Goal: Task Accomplishment & Management: Manage account settings

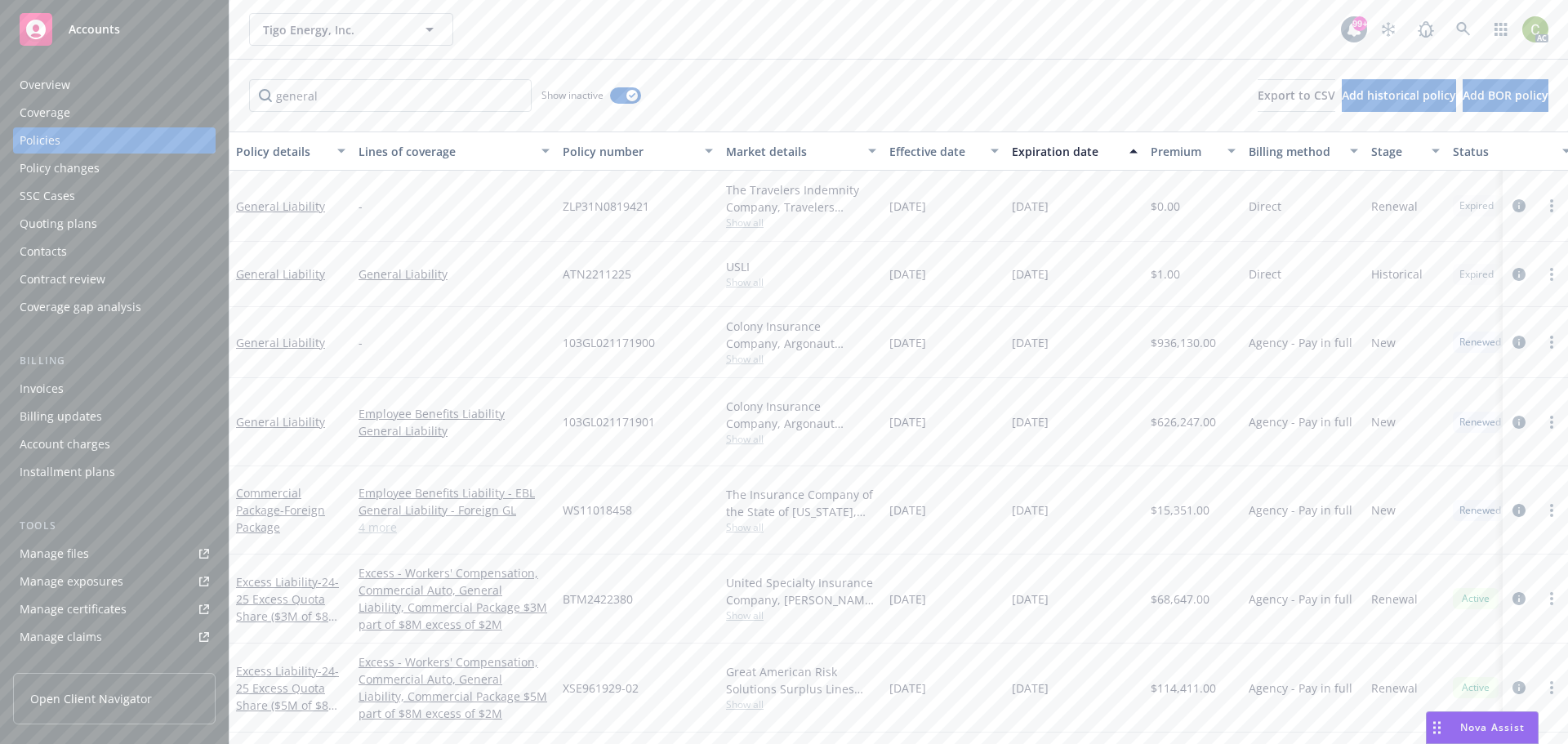
click at [1471, 718] on div "Nova Assist" at bounding box center [1482, 727] width 111 height 31
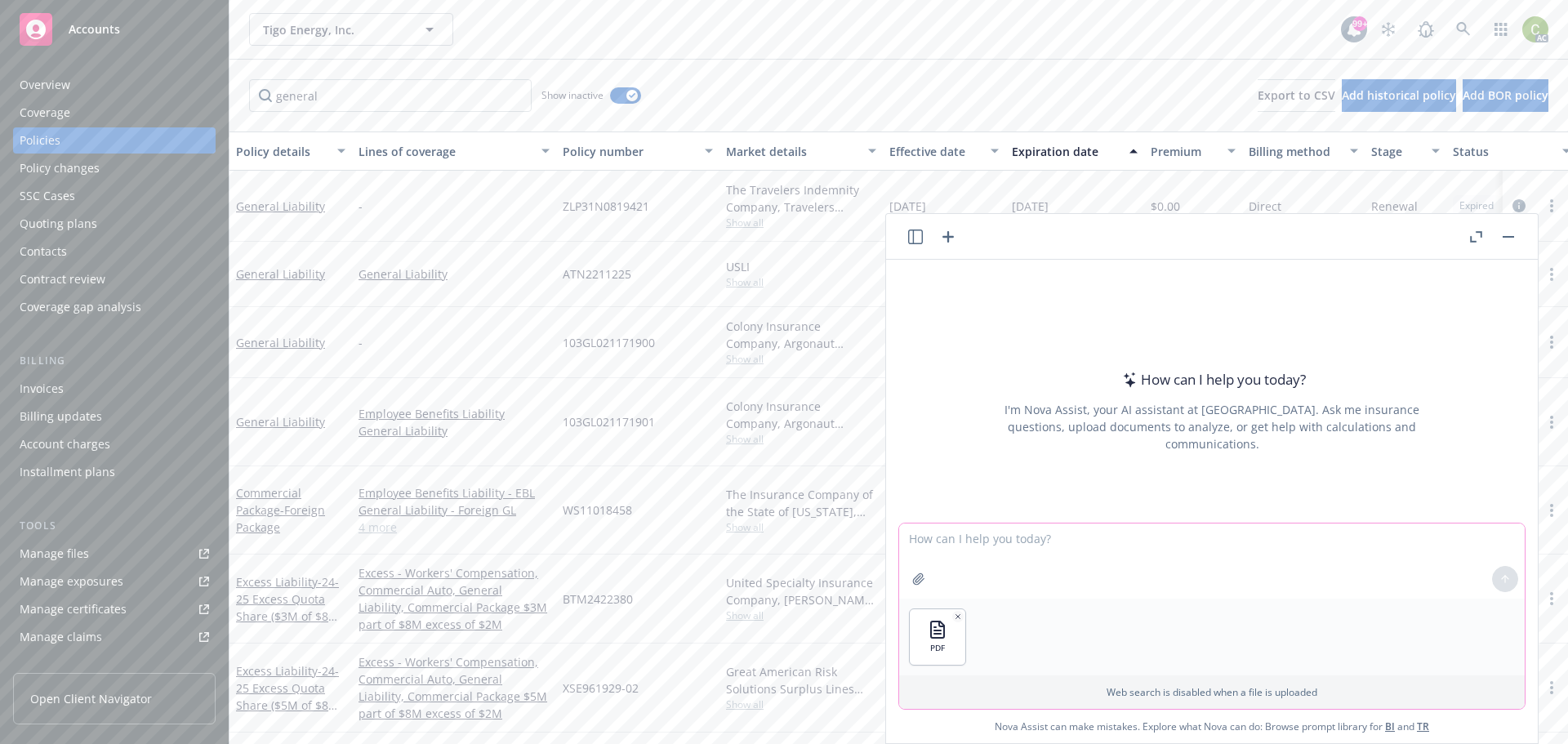
click at [1002, 543] on textarea at bounding box center [1211, 561] width 625 height 75
type textarea "Please analyze this letter for coverage under a general liability plicy"
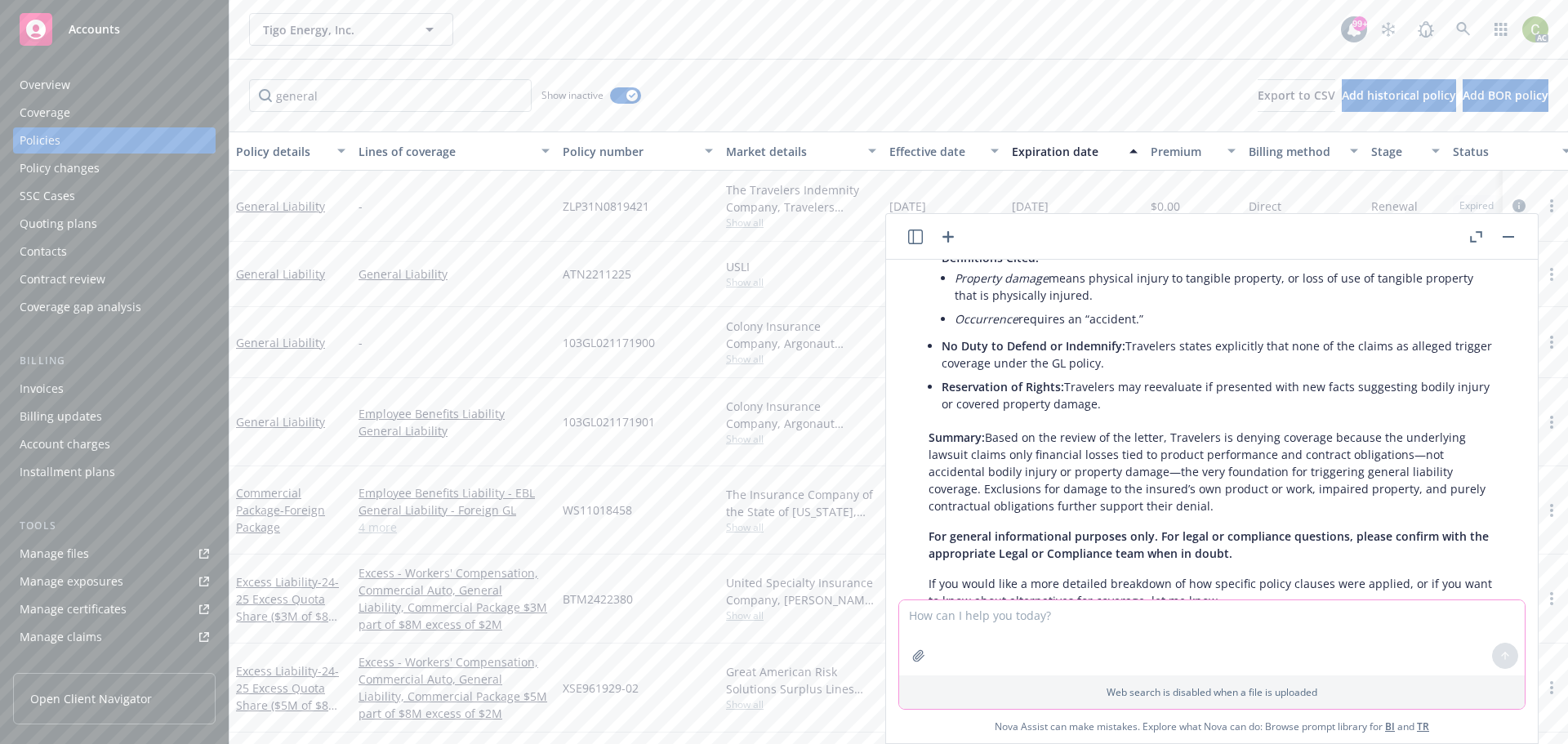
scroll to position [528, 0]
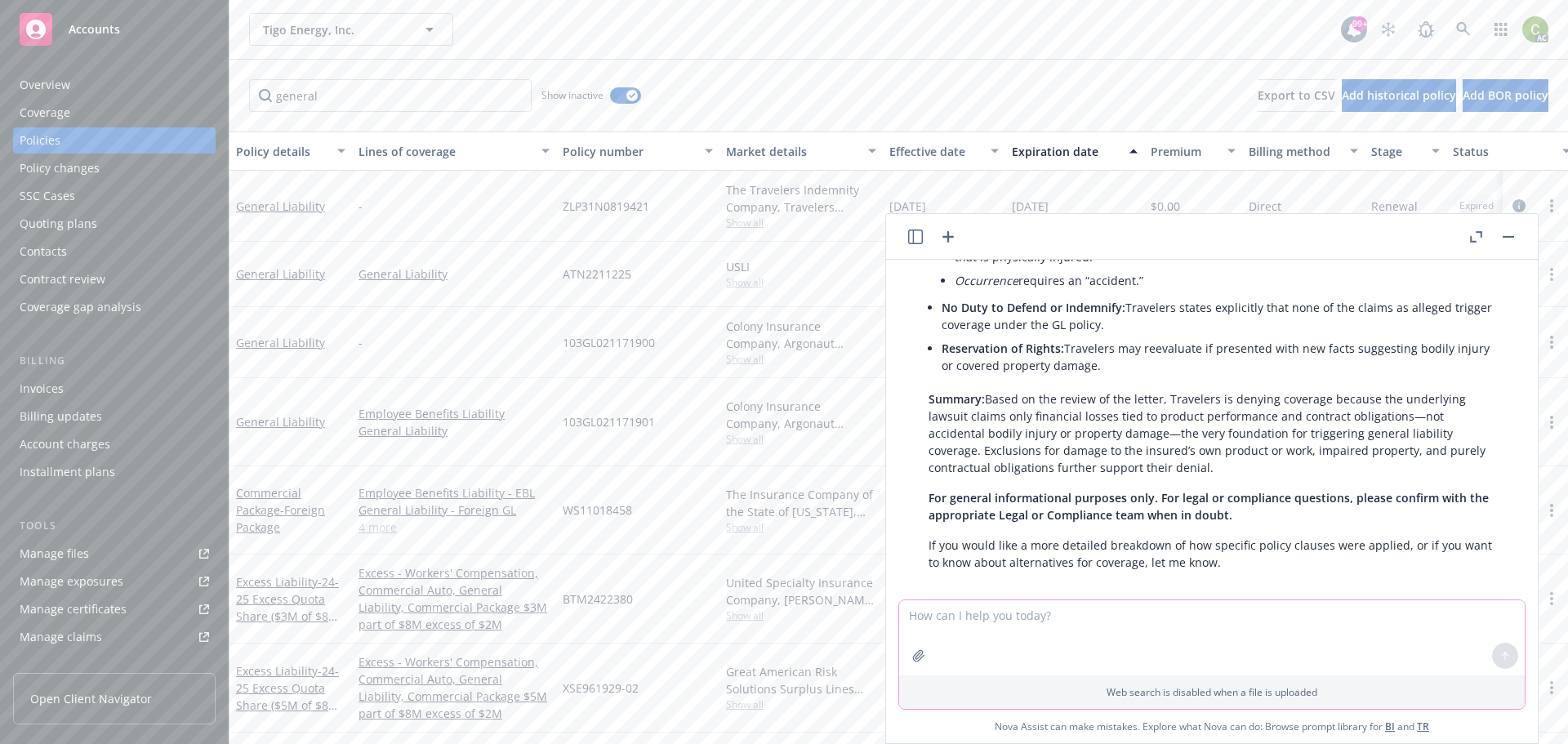
click at [1247, 630] on textarea at bounding box center [1211, 637] width 625 height 75
type textarea "Is there a basis to argue for coverage?"
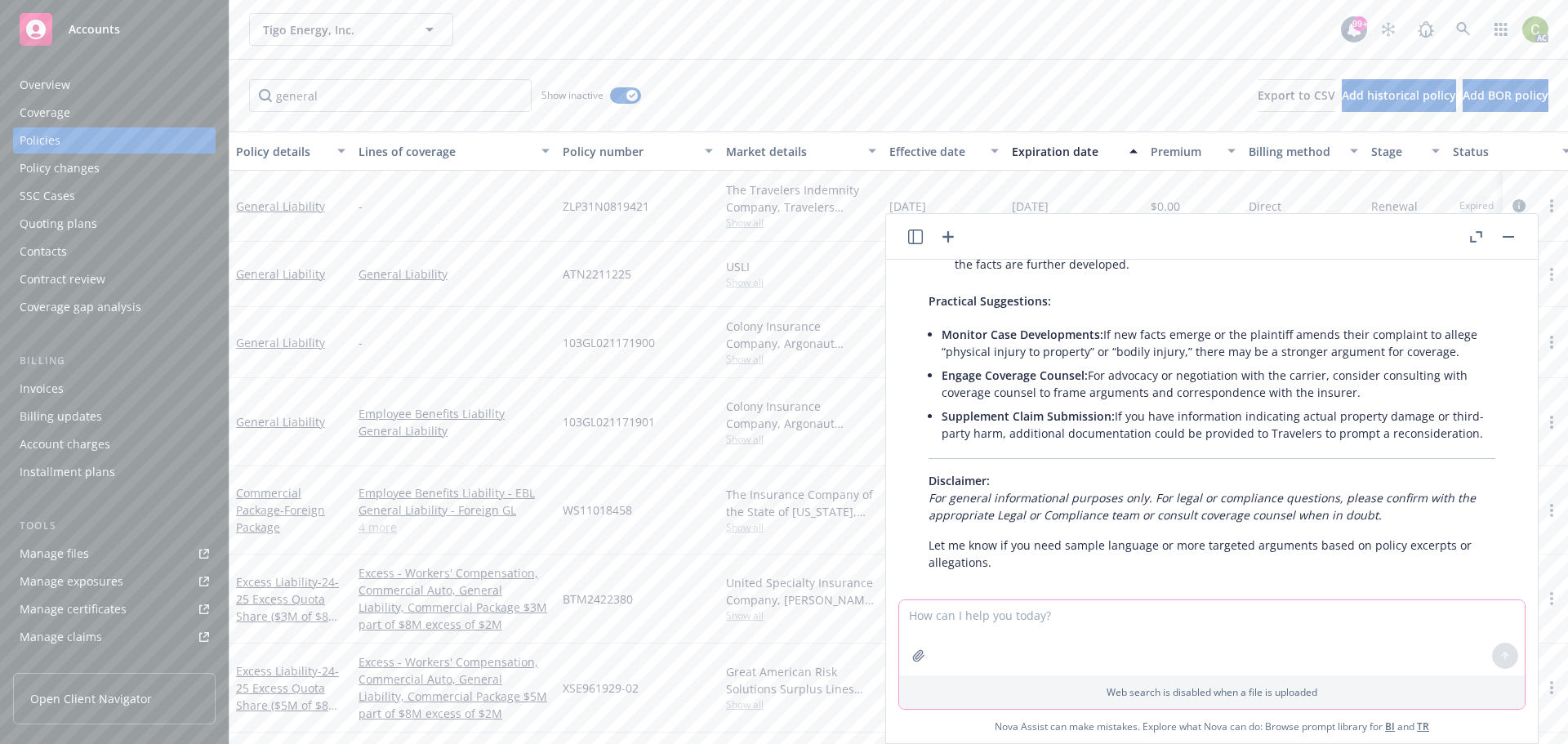
scroll to position [1585, 0]
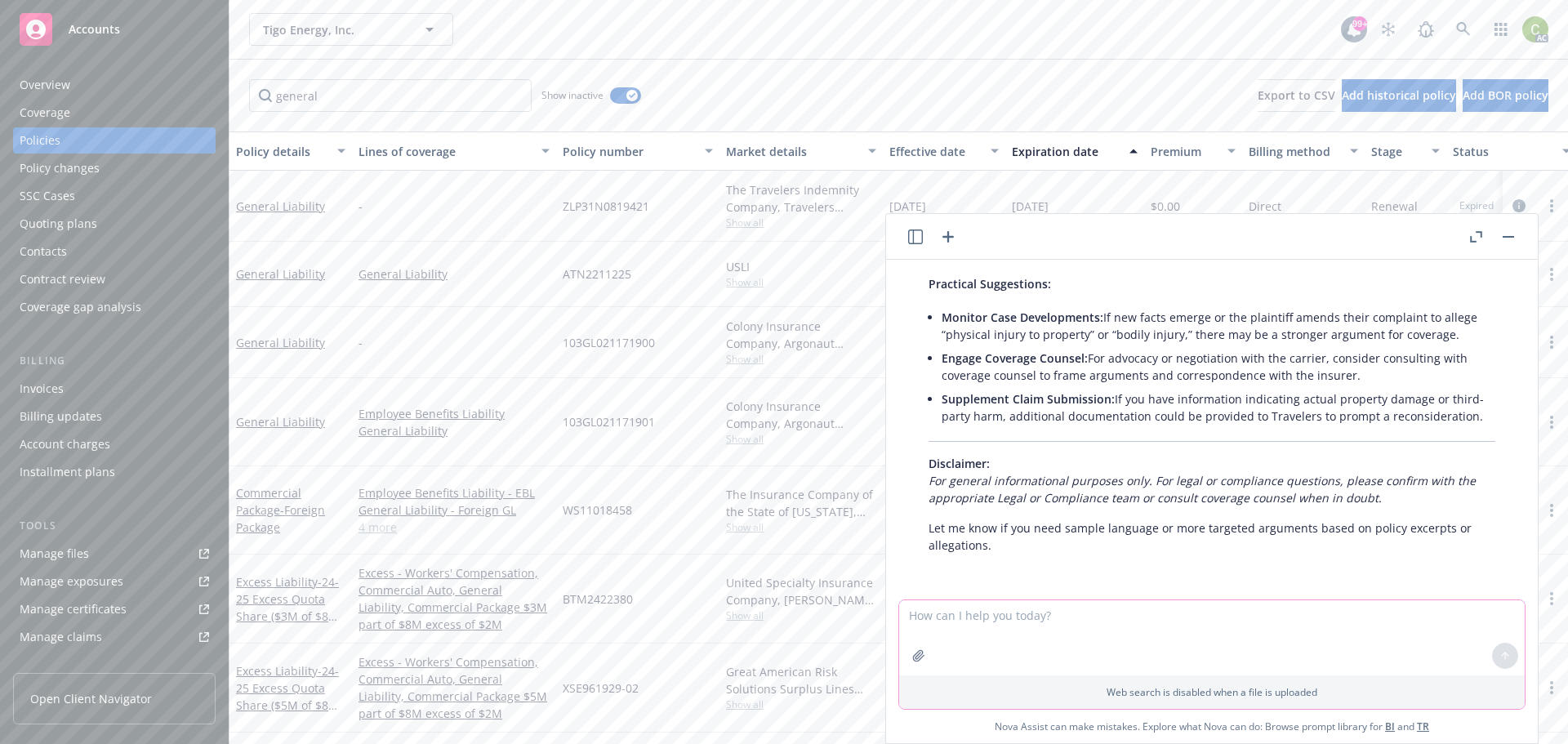
click at [1106, 626] on textarea at bounding box center [1211, 637] width 625 height 75
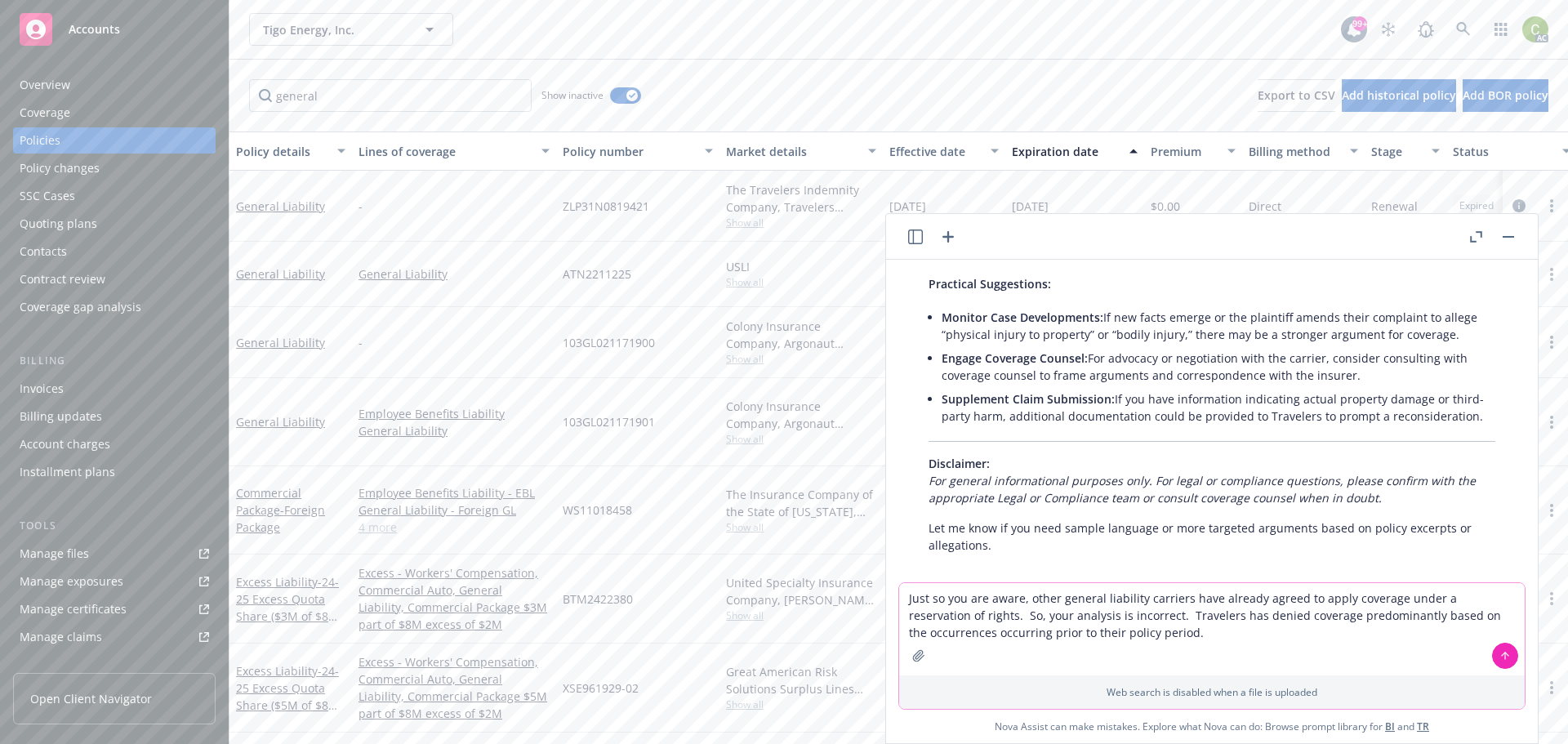
type textarea "Just so you are aware, other general liability carriers have already agreed to …"
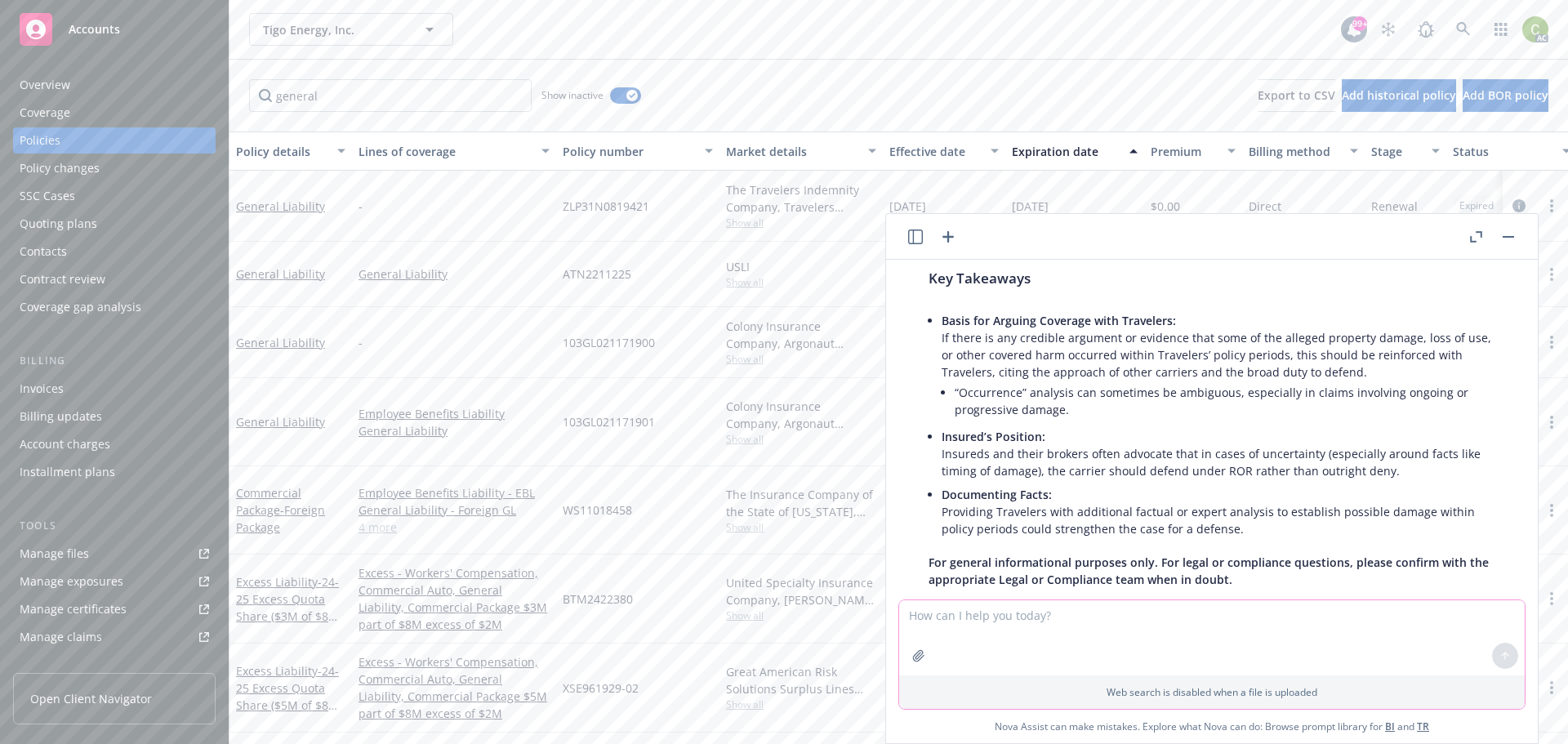
scroll to position [2541, 0]
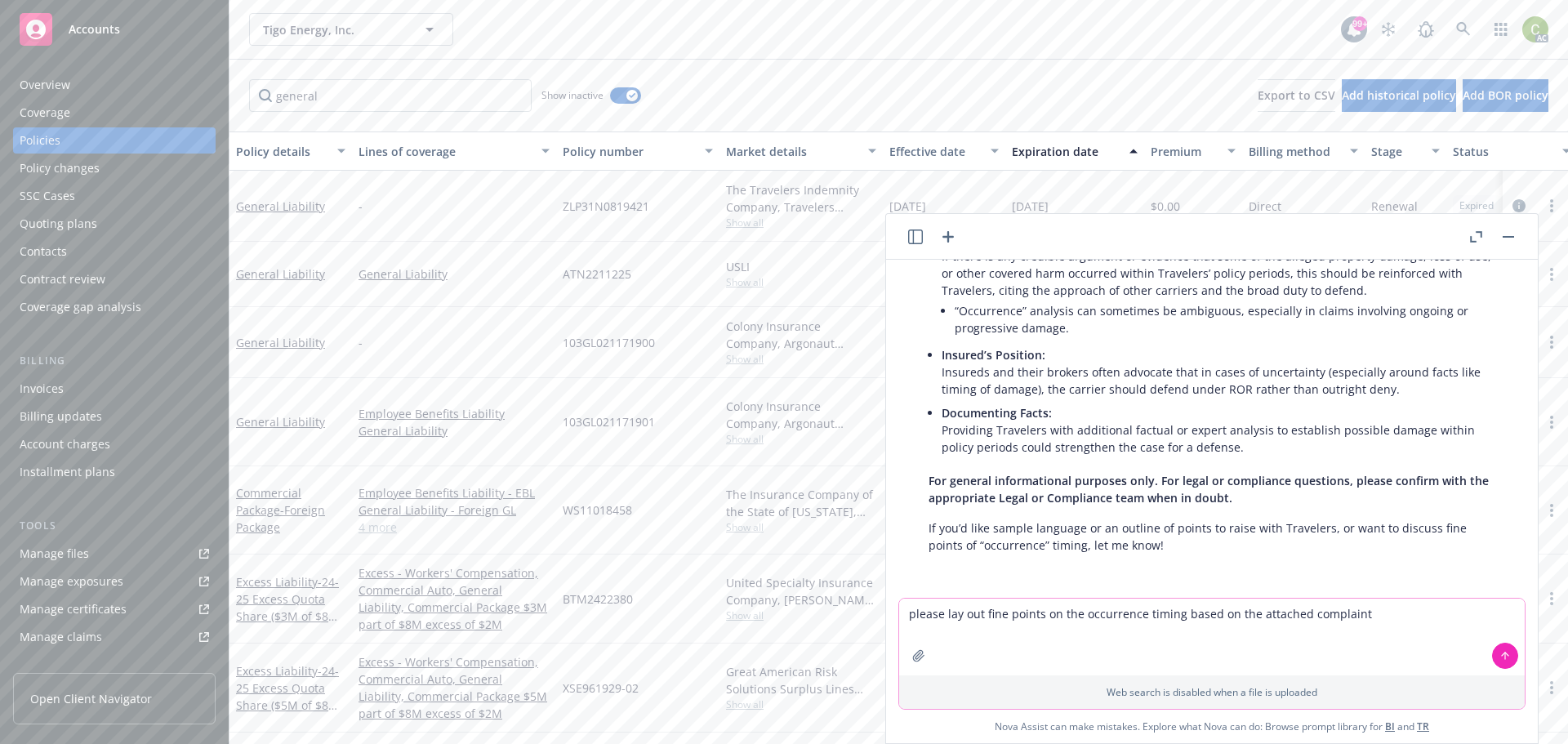
type textarea "please lay out fine points on the occurrence timing based on the attached compl…"
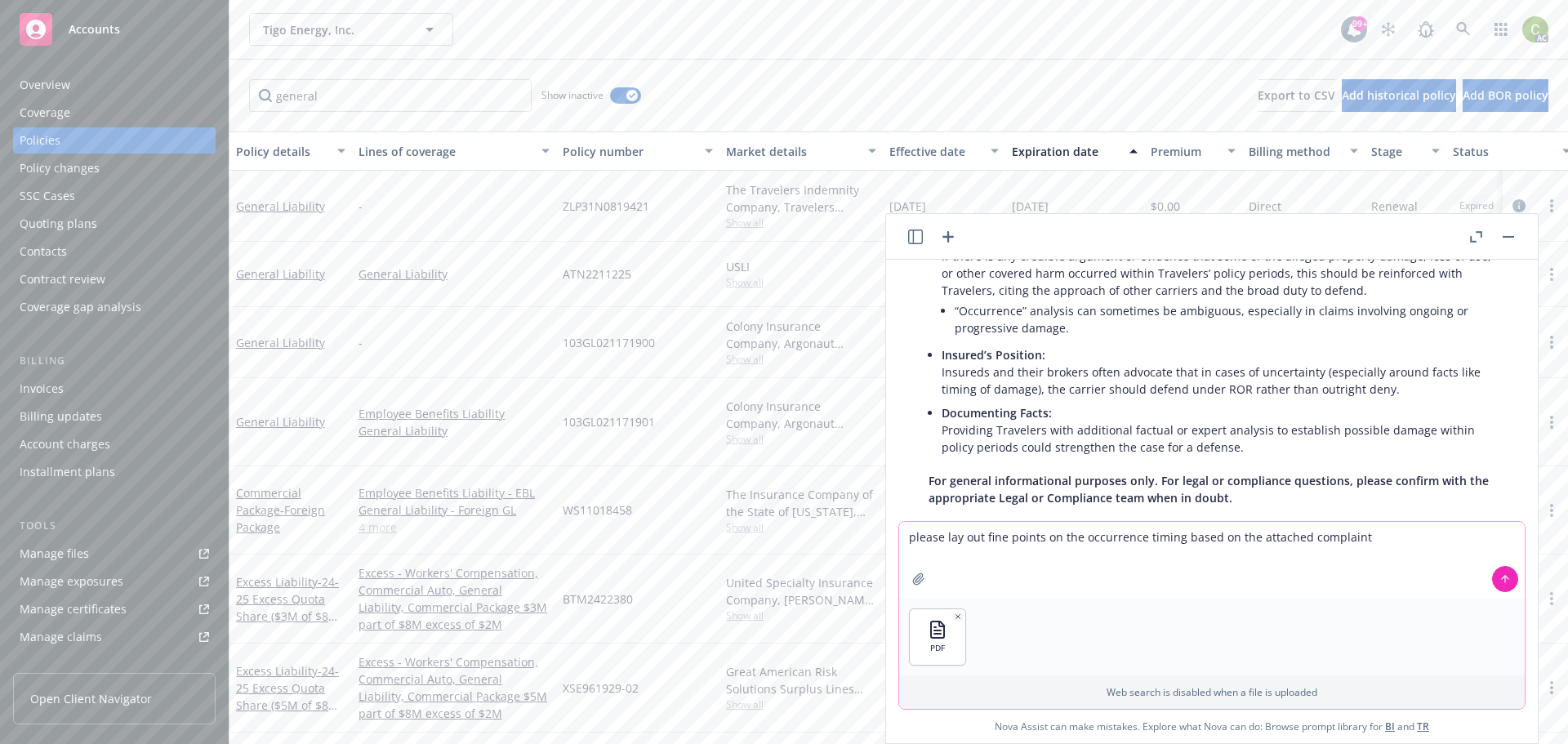
click at [1502, 576] on icon at bounding box center [1505, 579] width 12 height 12
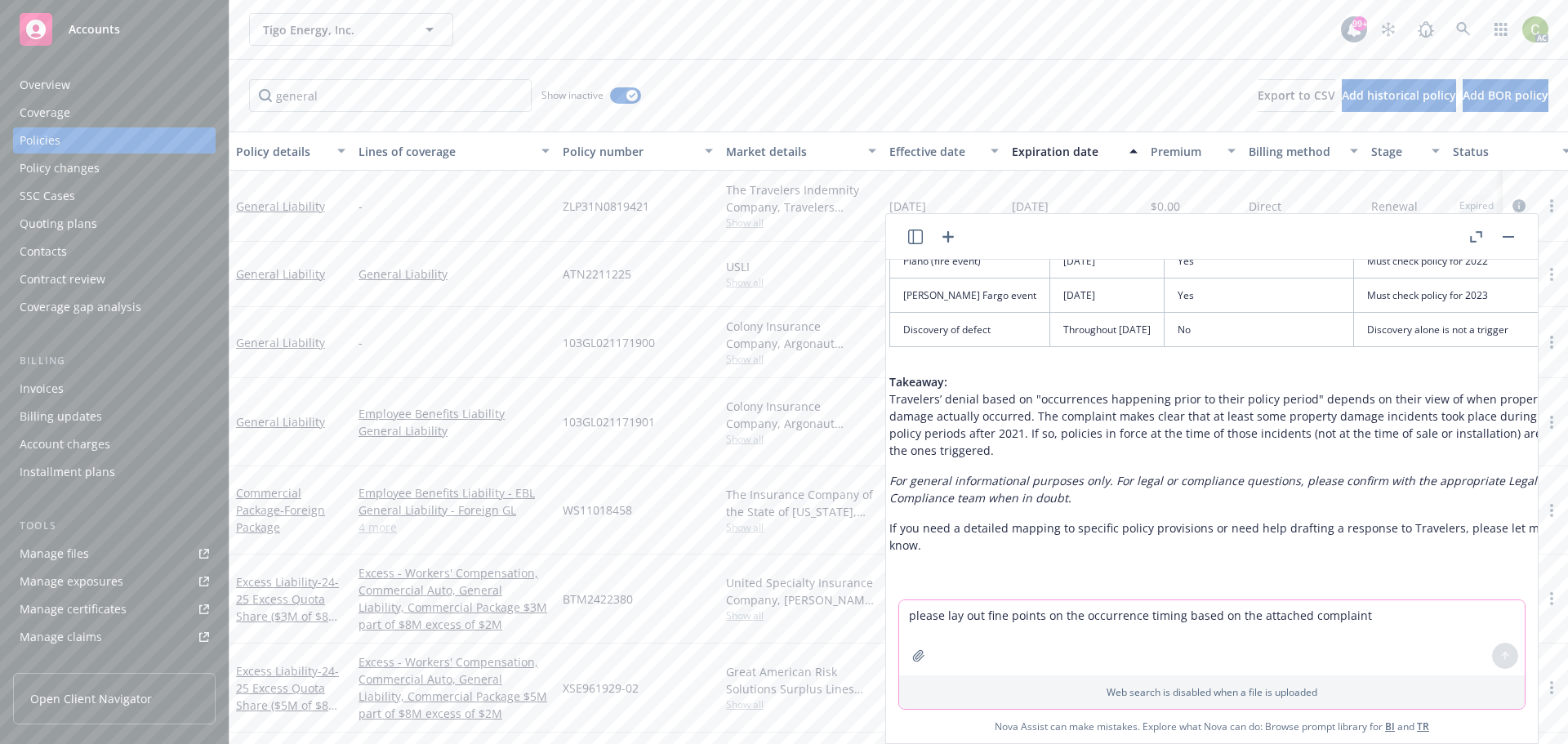
scroll to position [3697, 0]
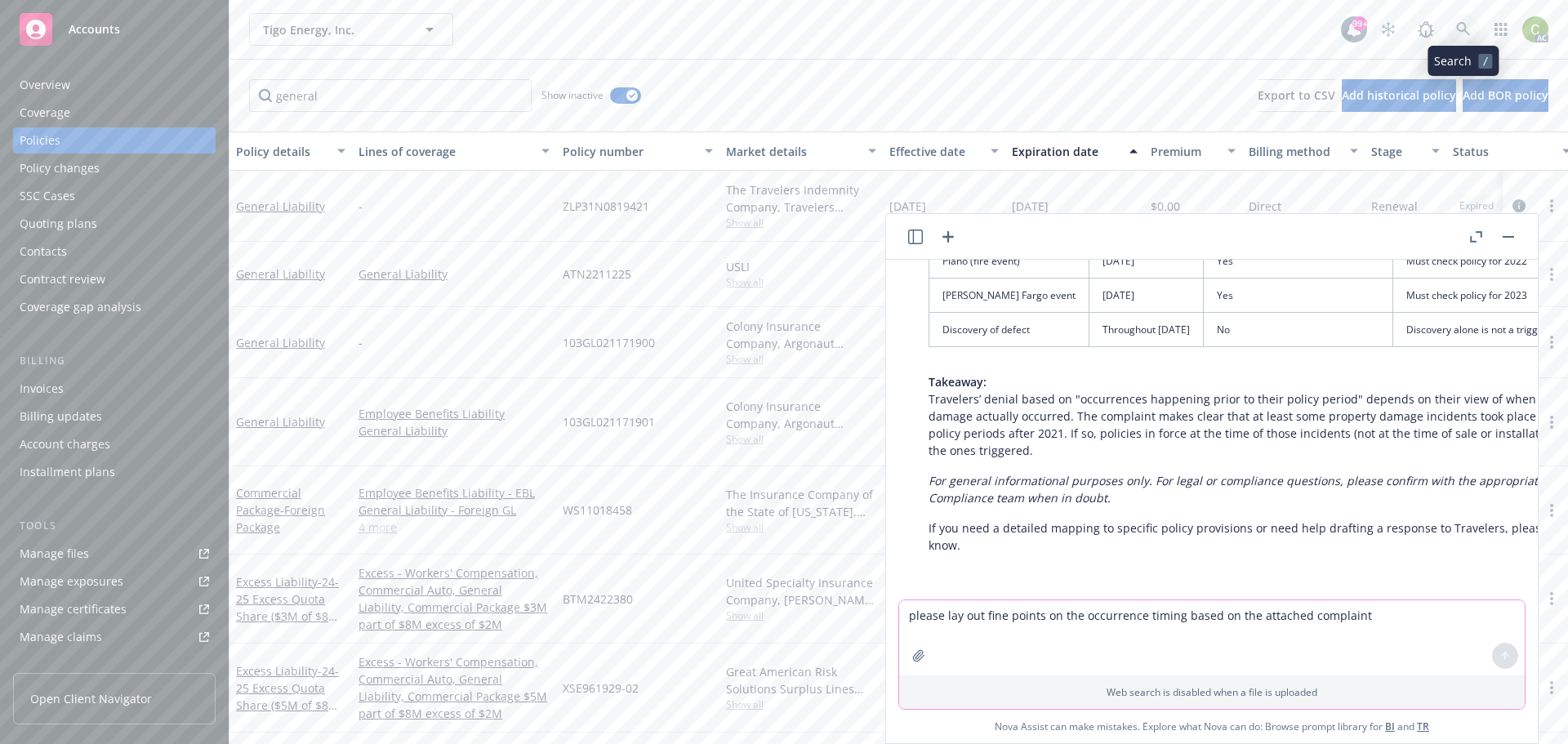
click at [1465, 30] on icon at bounding box center [1462, 29] width 14 height 14
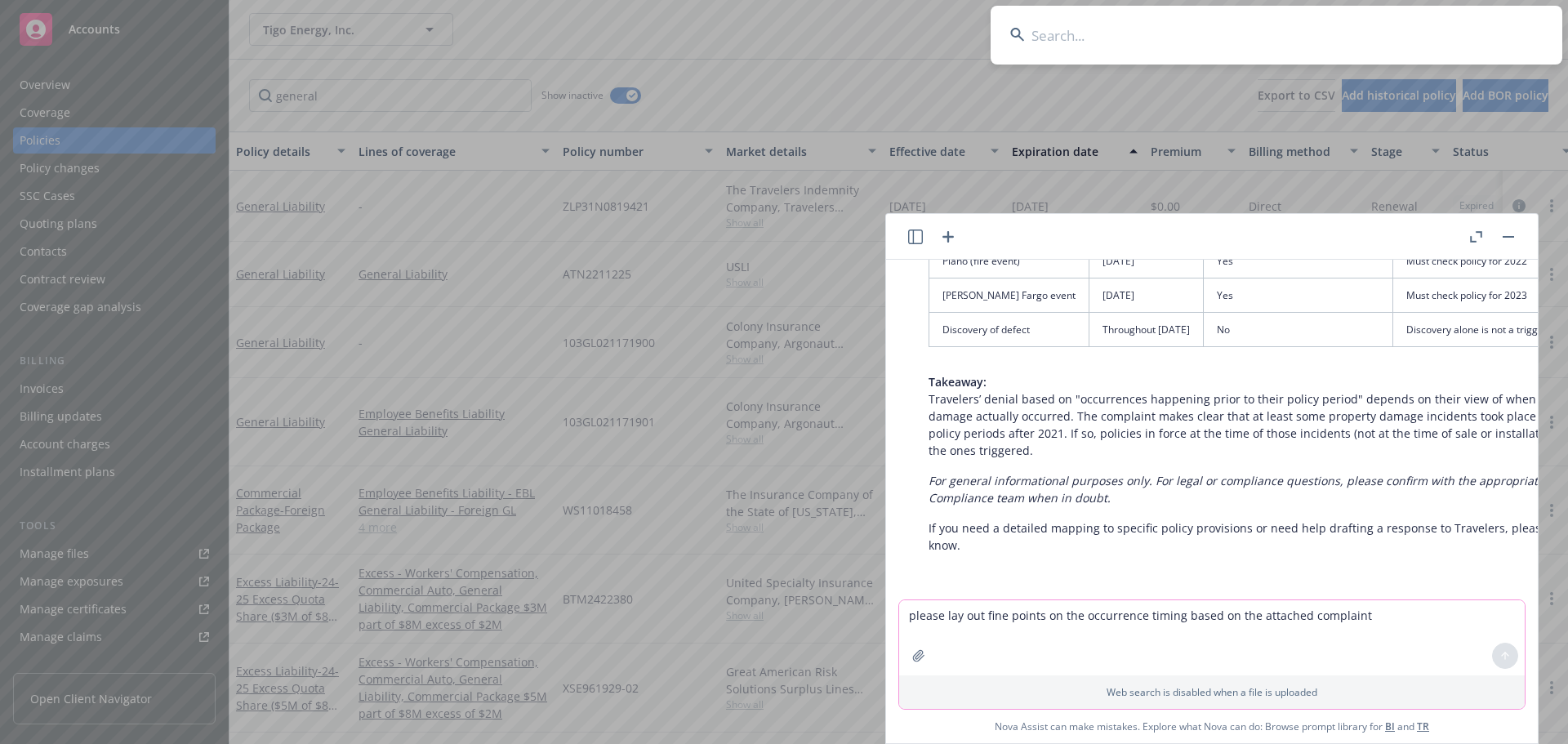
type input "Micro Labs USA Inc."
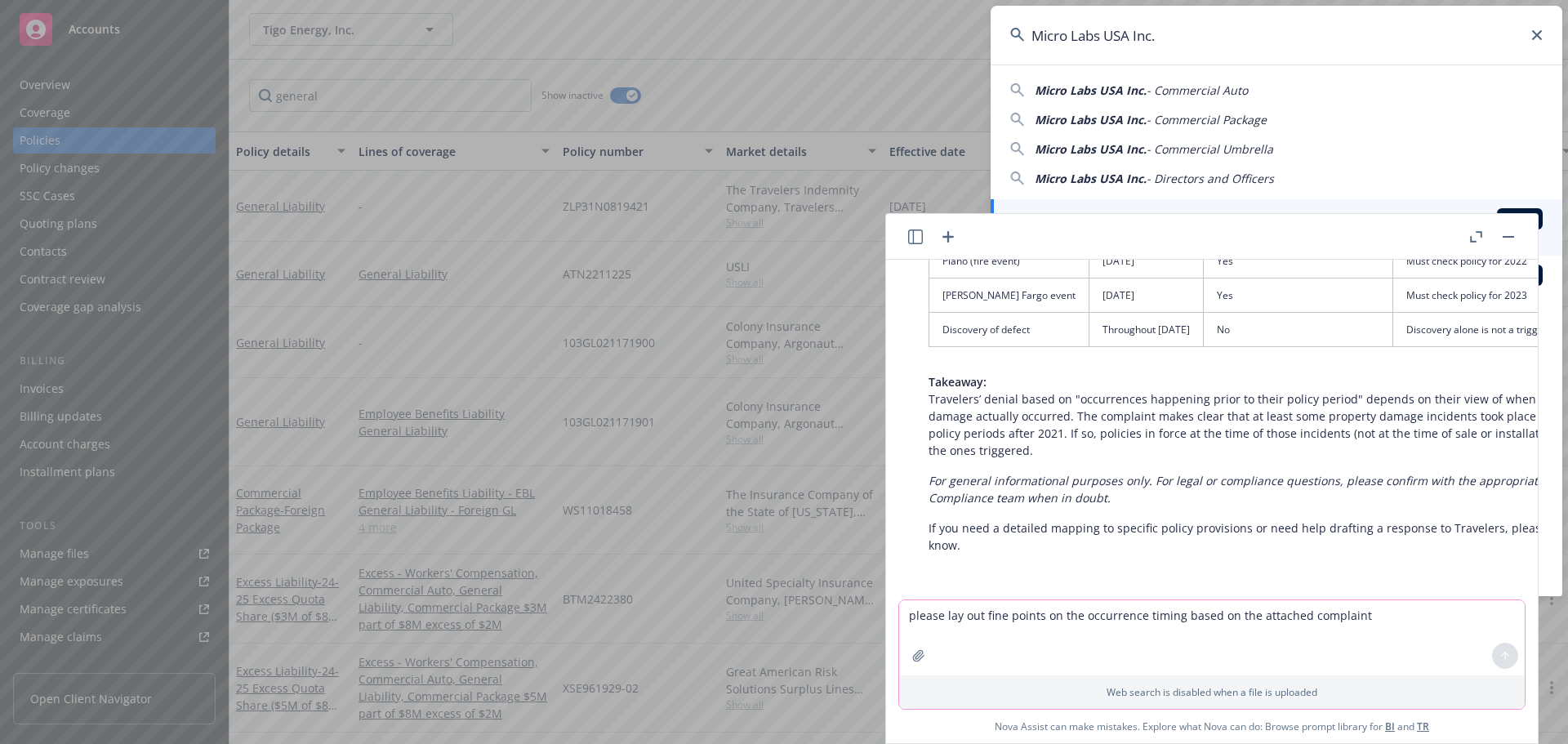
drag, startPoint x: 1504, startPoint y: 234, endPoint x: 1504, endPoint y: 245, distance: 11.0
click at [1504, 234] on button "button" at bounding box center [1509, 237] width 20 height 20
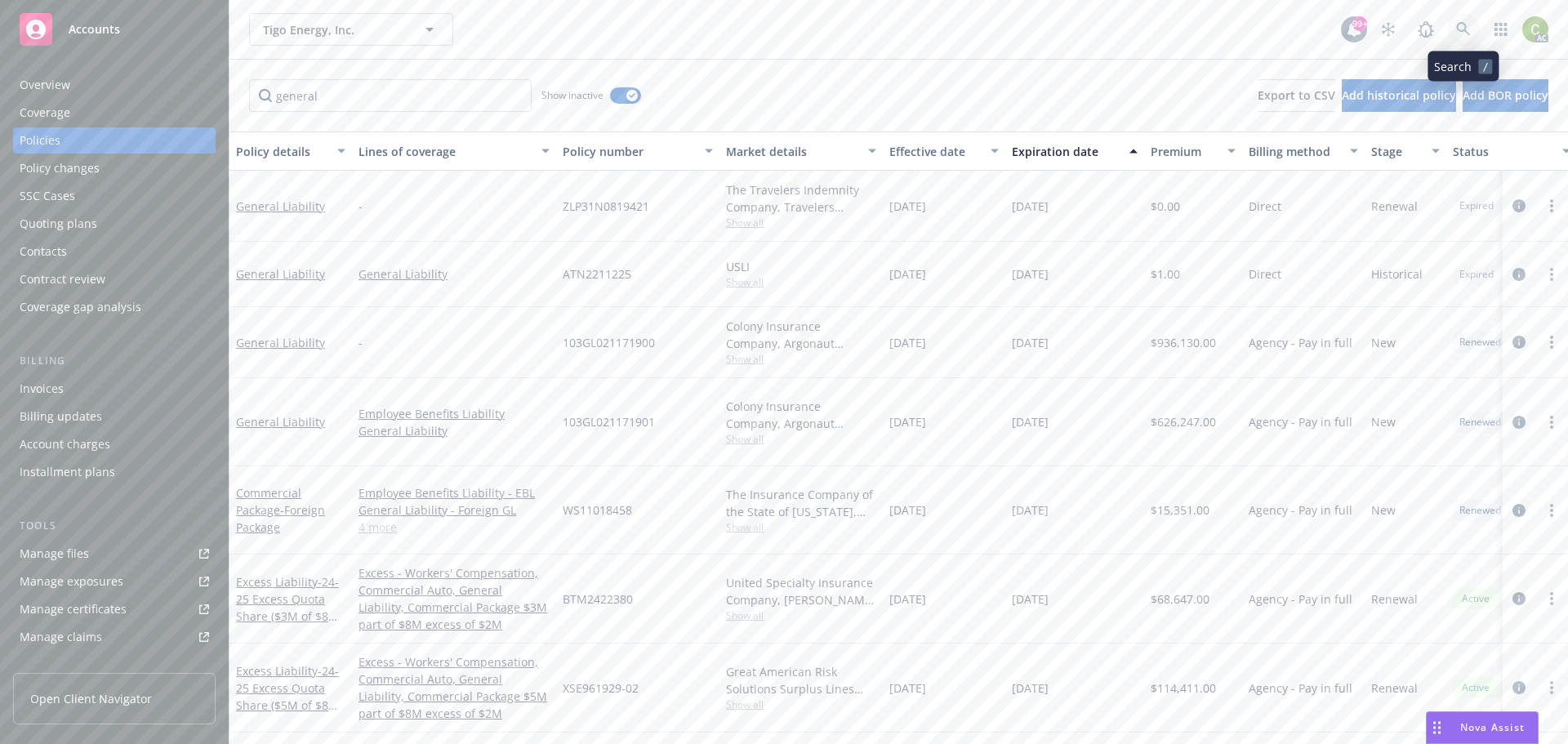
click at [1461, 30] on icon at bounding box center [1463, 30] width 15 height 15
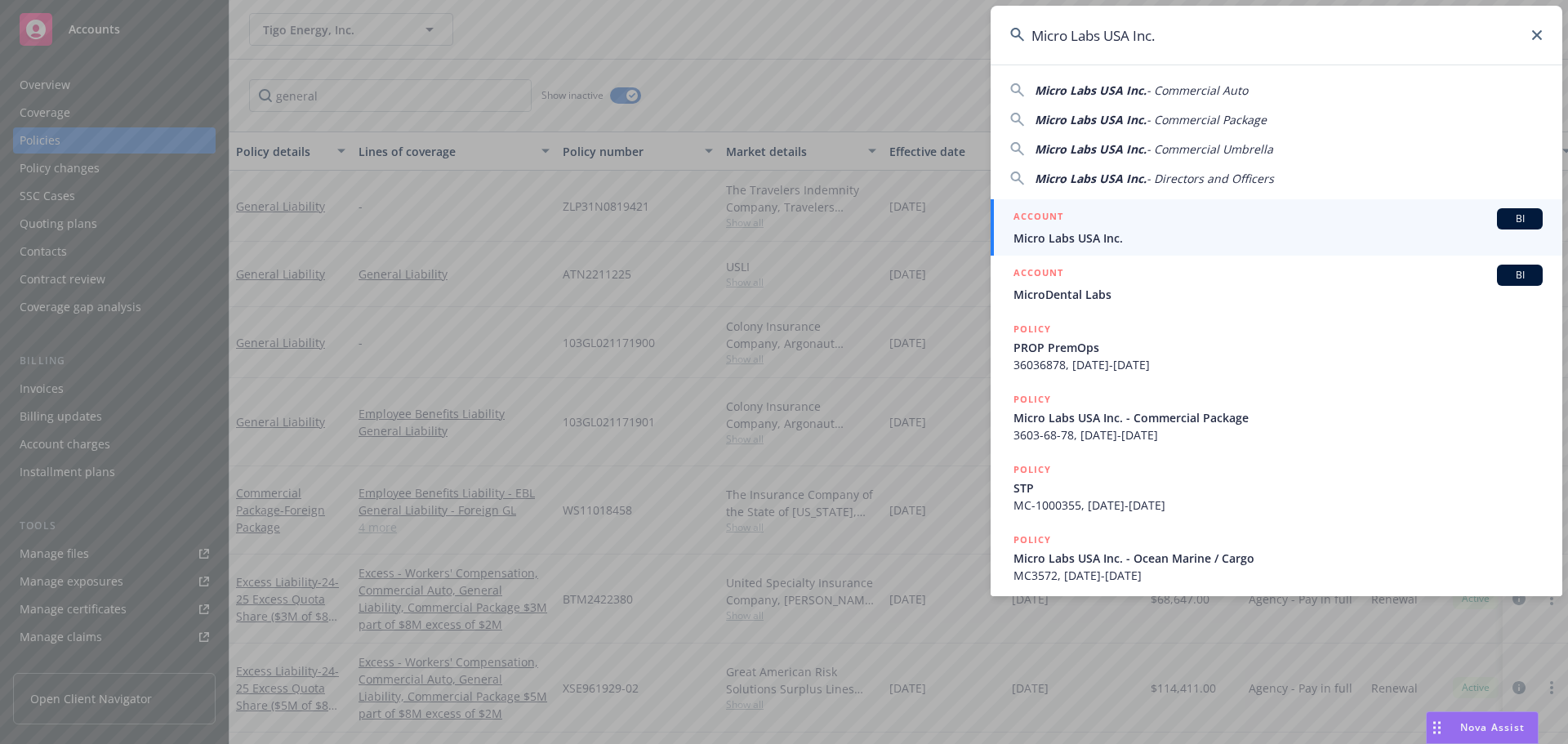
type input "Micro Labs USA Inc."
click at [1135, 225] on div "ACCOUNT BI" at bounding box center [1277, 219] width 529 height 21
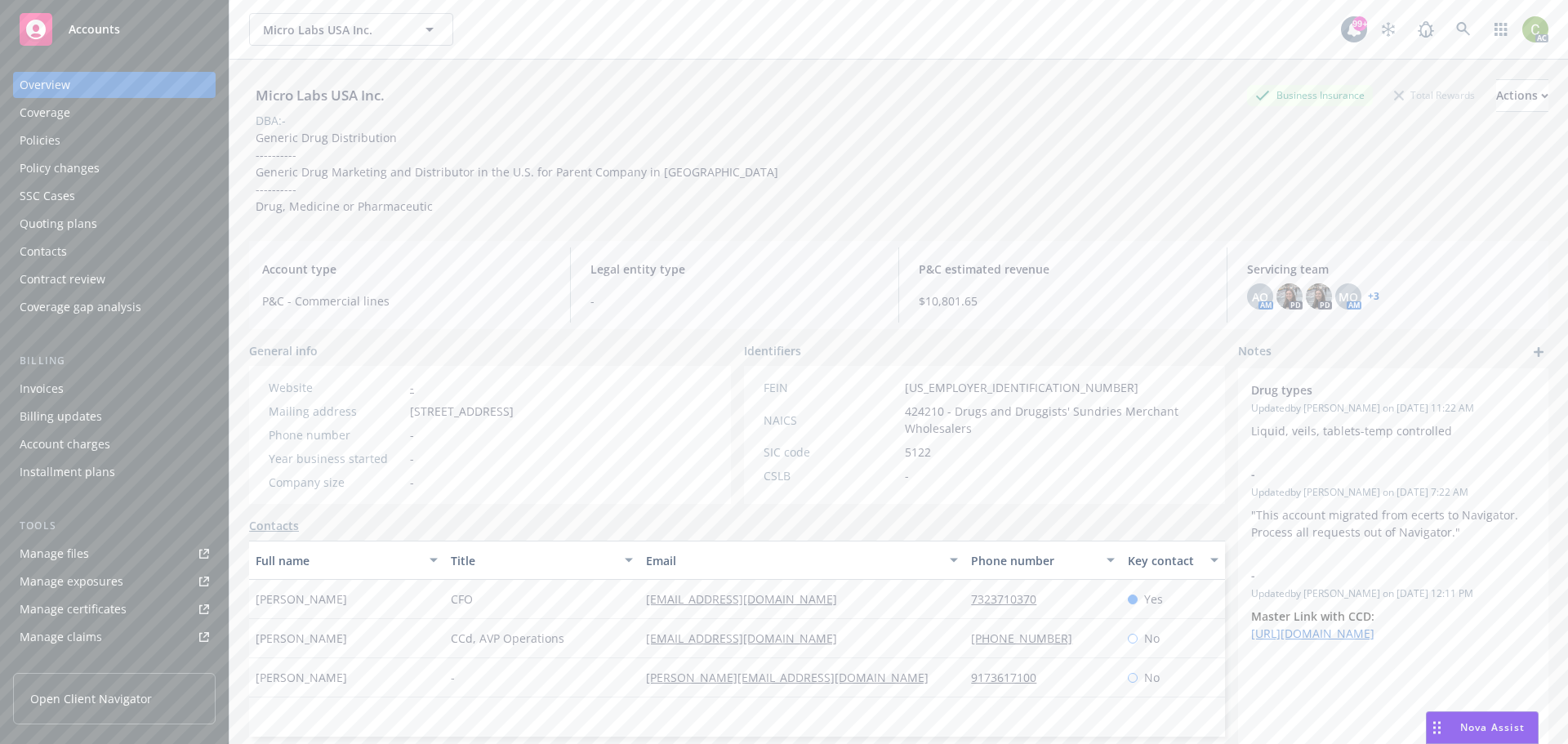
click at [1367, 297] on link "+ 3" at bounding box center [1373, 296] width 12 height 10
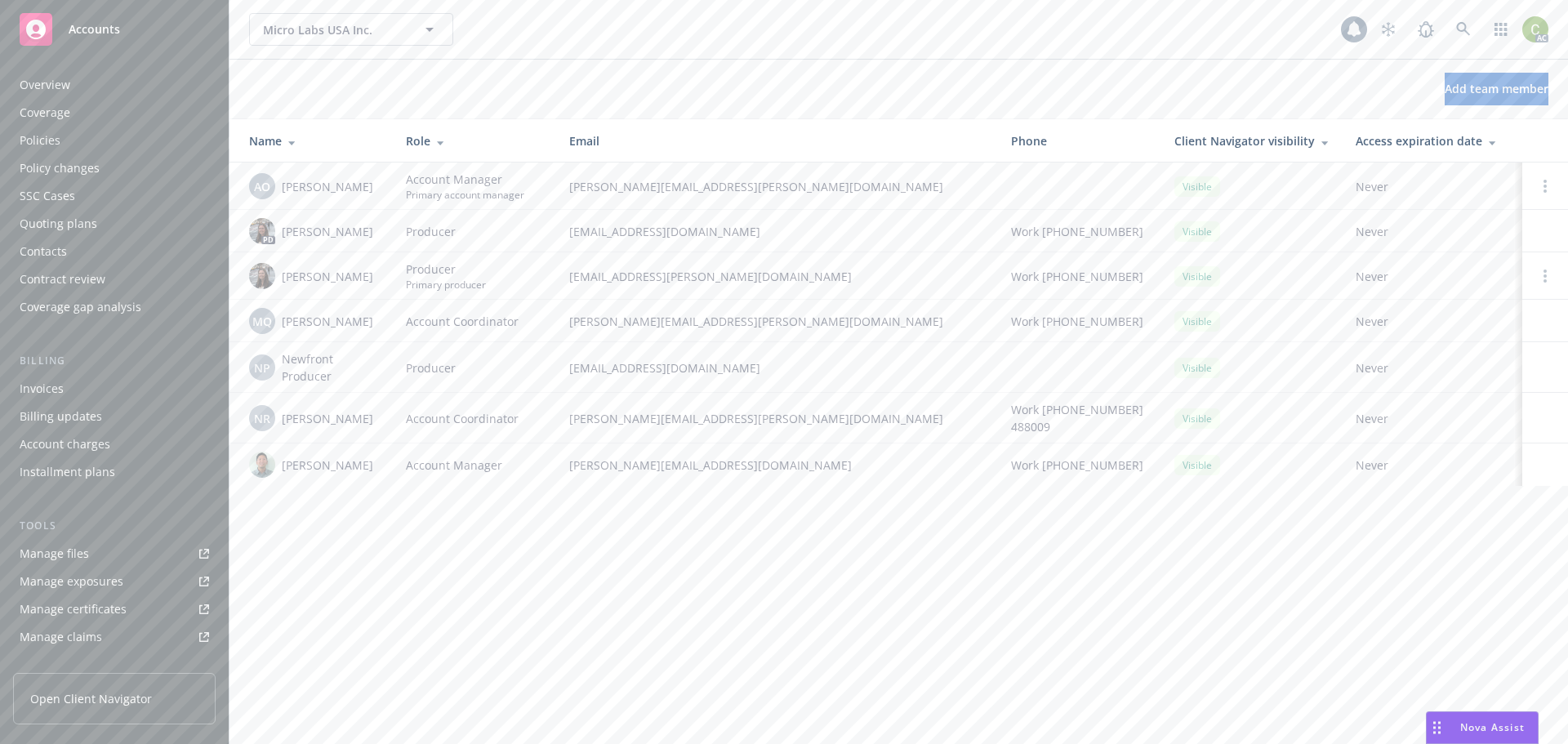
scroll to position [320, 0]
click at [608, 91] on div "Add team member" at bounding box center [898, 89] width 1338 height 33
drag, startPoint x: 732, startPoint y: 183, endPoint x: 571, endPoint y: 188, distance: 161.1
click at [567, 192] on td "adessa.owens@newfront.com" at bounding box center [776, 186] width 442 height 47
copy span "adessa.owens@newfront.com"
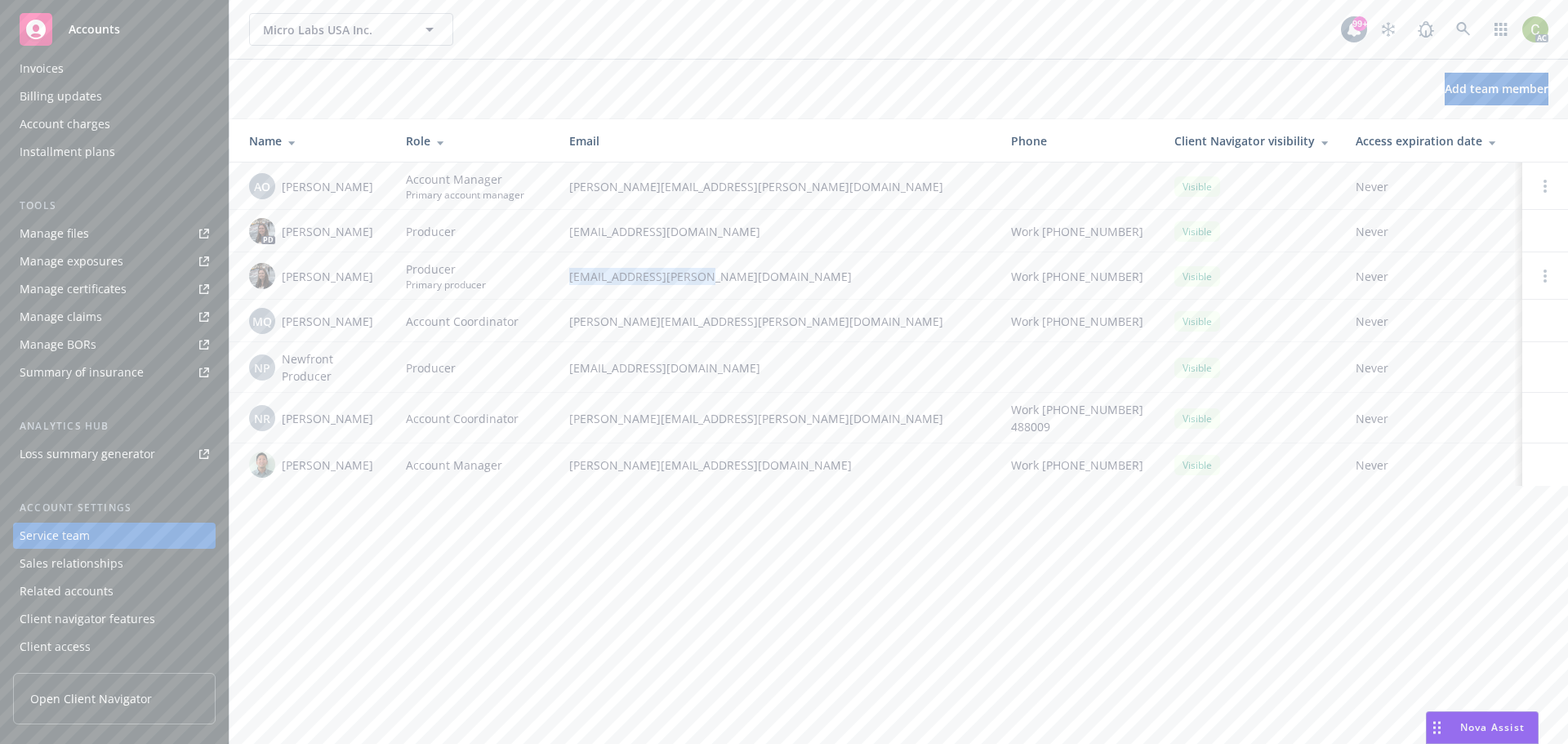
drag, startPoint x: 623, startPoint y: 270, endPoint x: 564, endPoint y: 276, distance: 59.3
click at [564, 276] on td "coco.hein@newfront.com" at bounding box center [776, 276] width 442 height 47
copy span "coco.hein@newfront.com"
click at [49, 90] on div "Overview" at bounding box center [45, 85] width 50 height 26
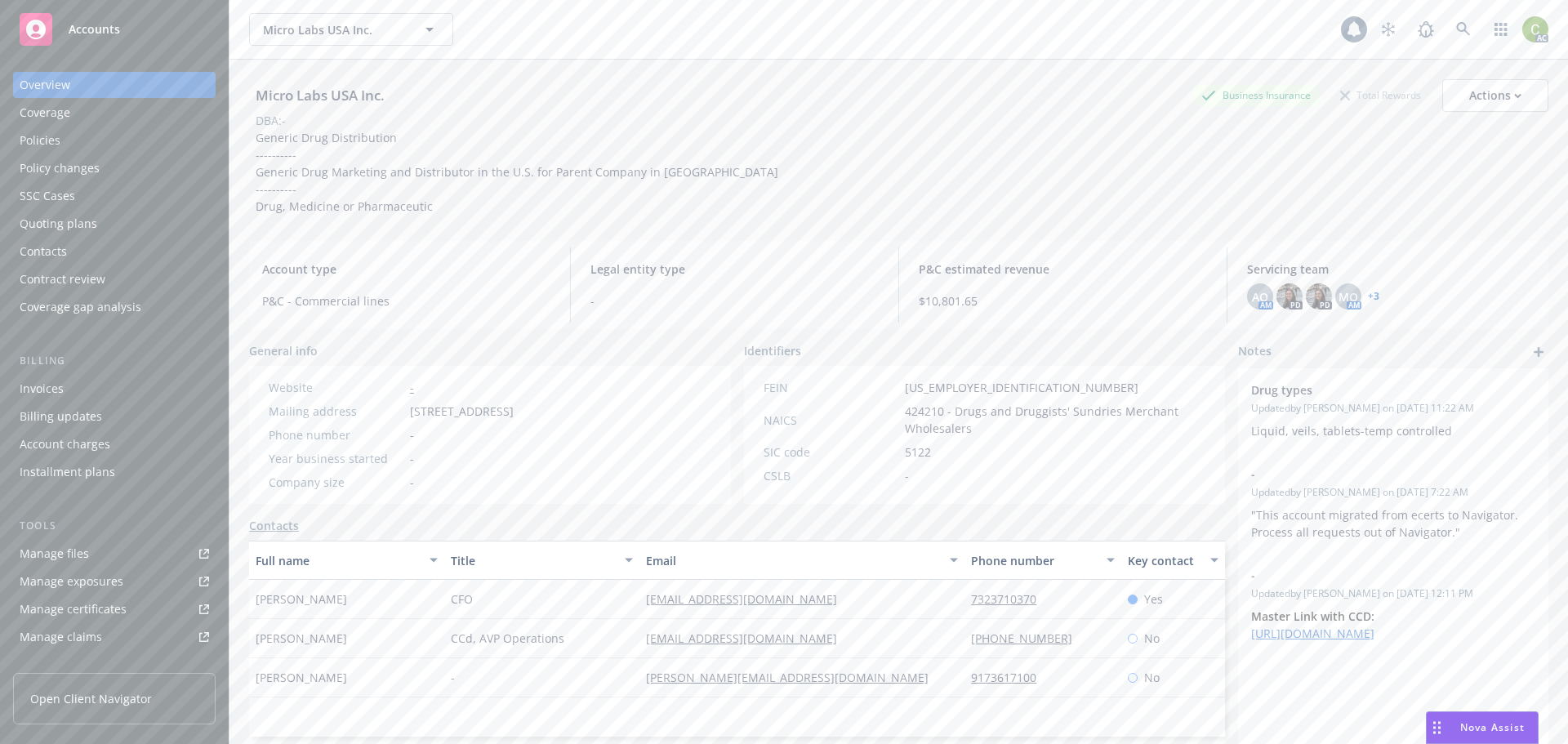
click at [63, 136] on div "Policies" at bounding box center [114, 140] width 189 height 26
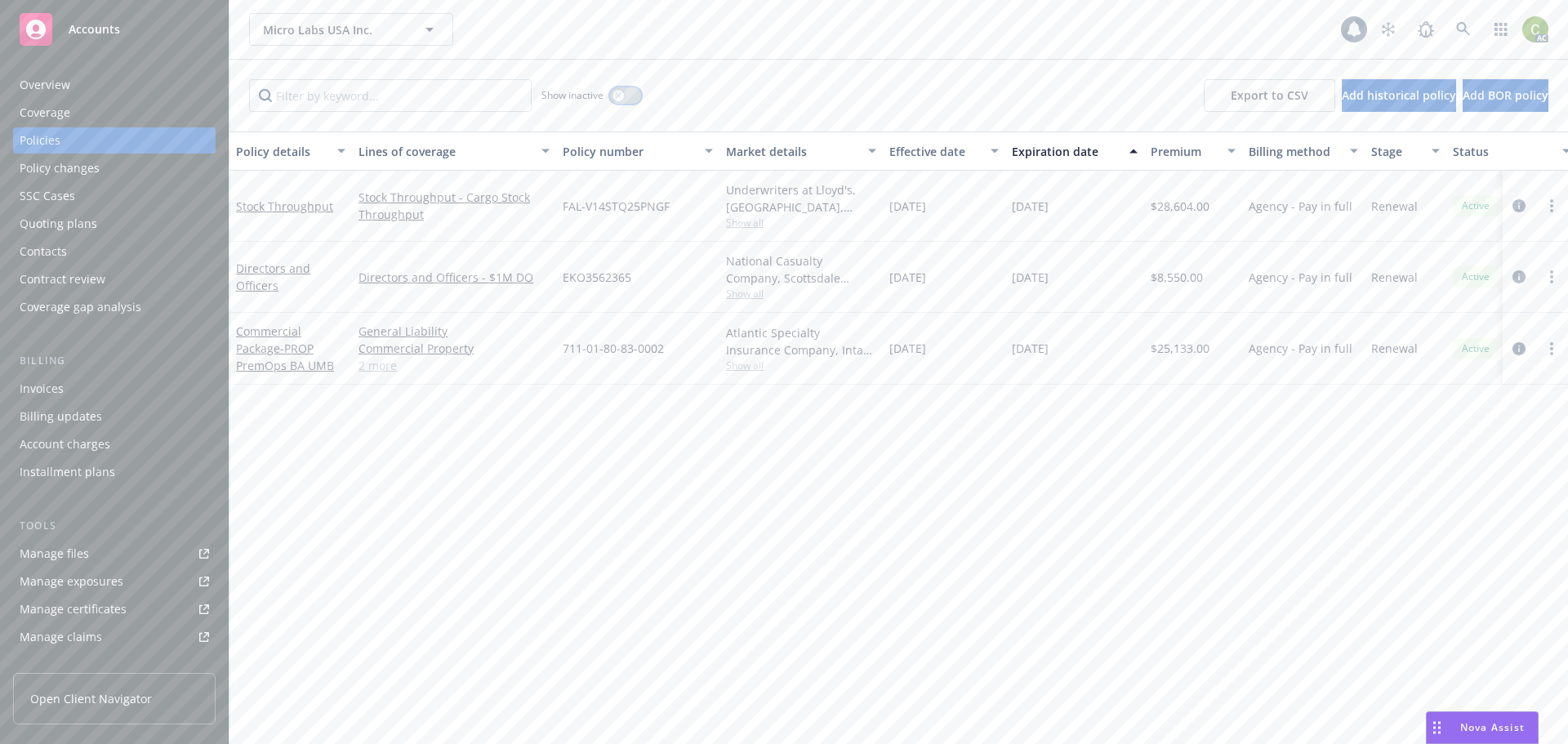
click at [623, 90] on button "button" at bounding box center [626, 96] width 31 height 17
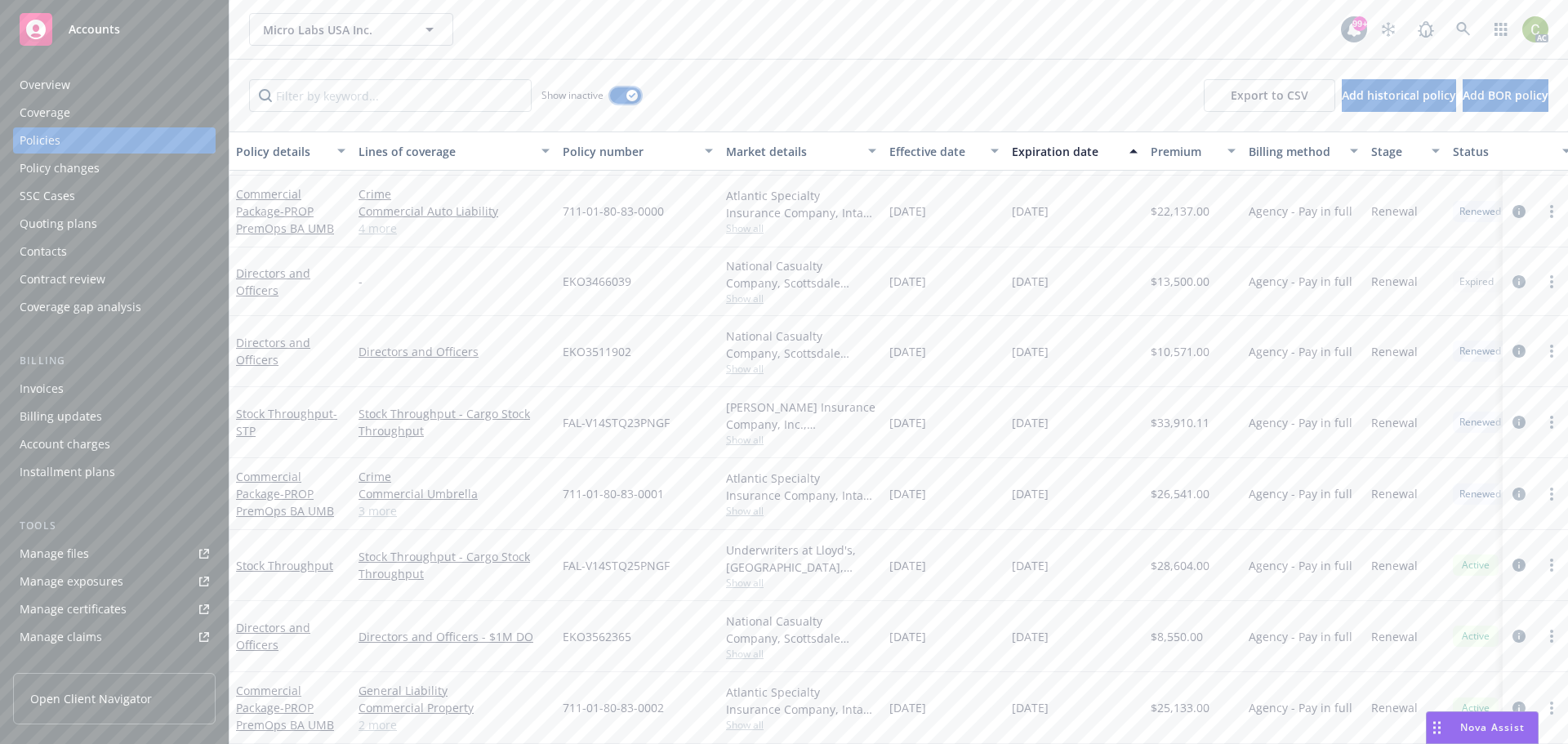
scroll to position [1842, 0]
click at [632, 92] on div "button" at bounding box center [632, 96] width 12 height 12
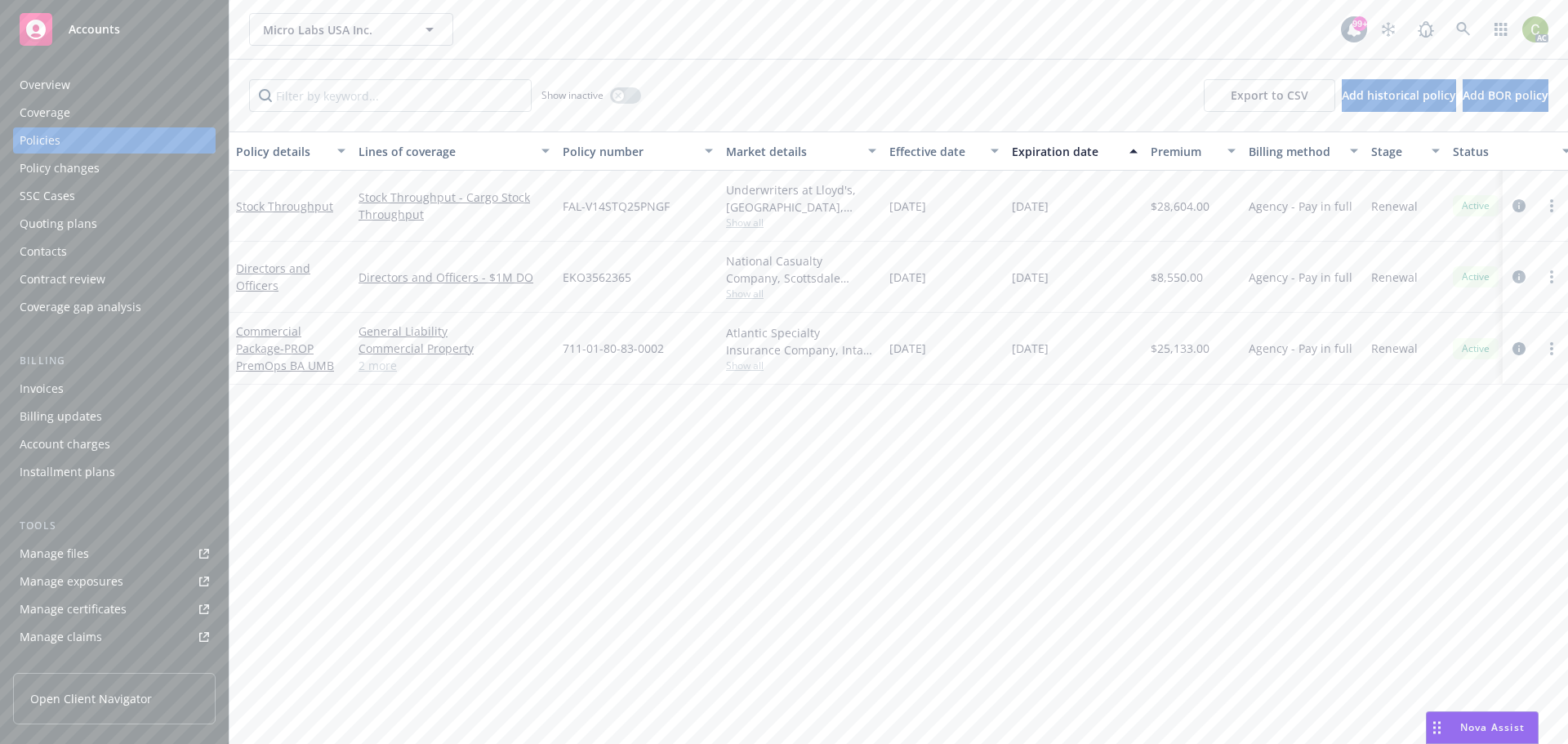
click at [108, 88] on div "Overview" at bounding box center [114, 85] width 189 height 26
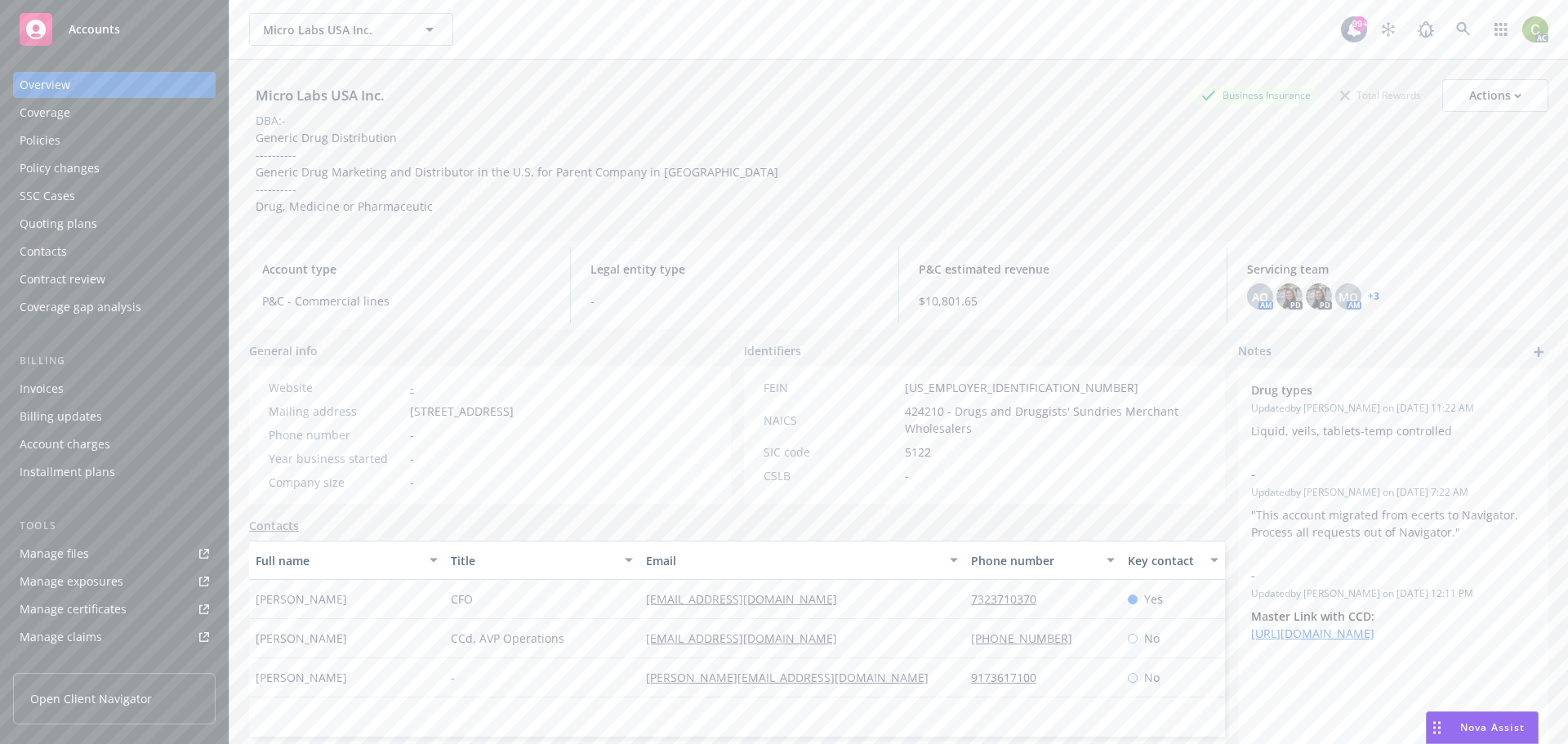
click at [1367, 295] on link "+ 3" at bounding box center [1373, 296] width 12 height 10
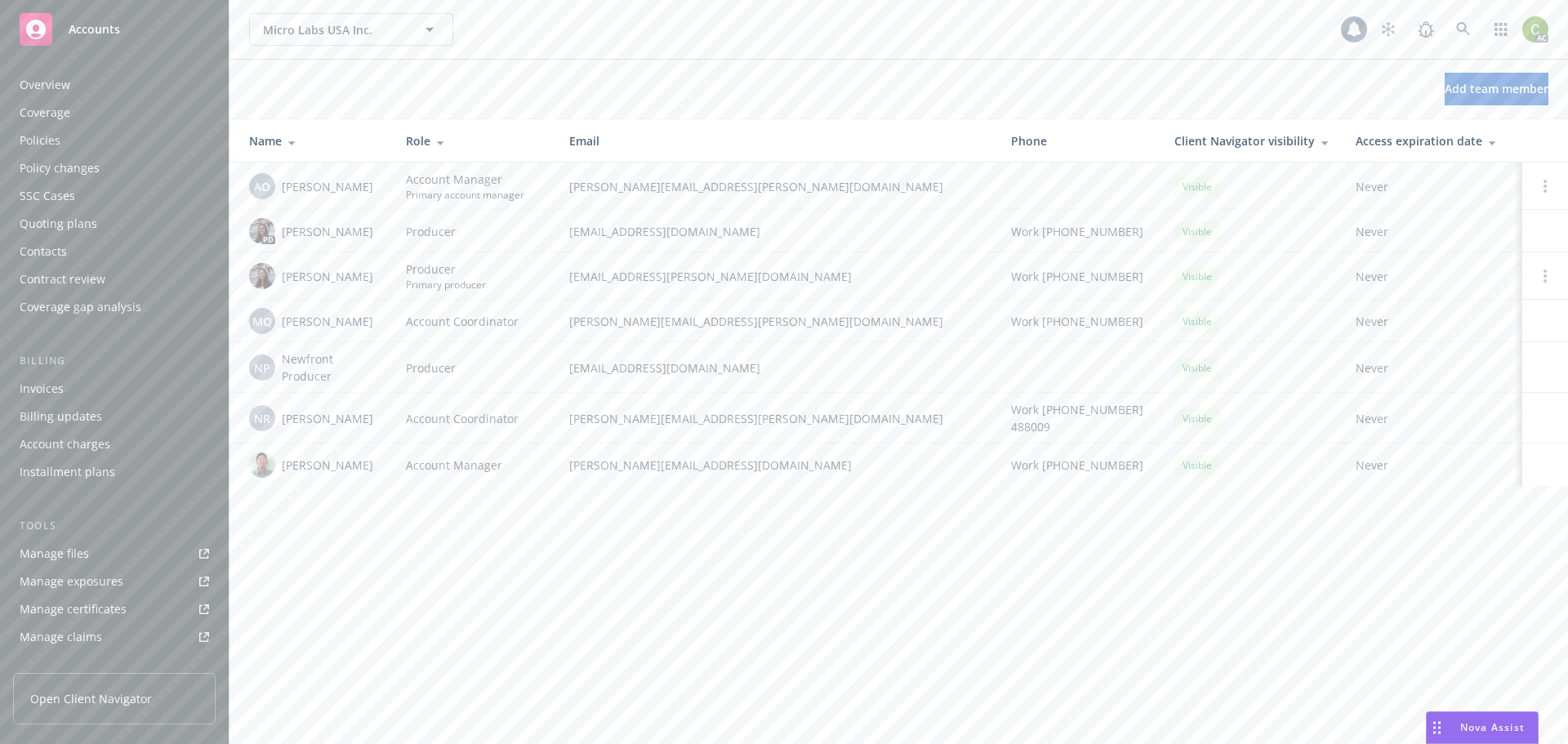
scroll to position [320, 0]
